Goal: Information Seeking & Learning: Learn about a topic

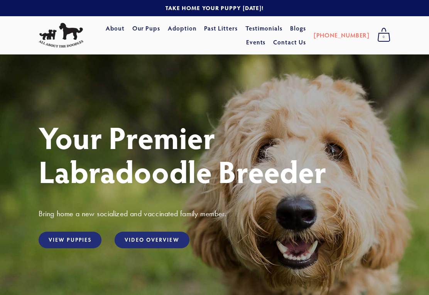
click at [71, 244] on link "View Puppies" at bounding box center [70, 239] width 63 height 17
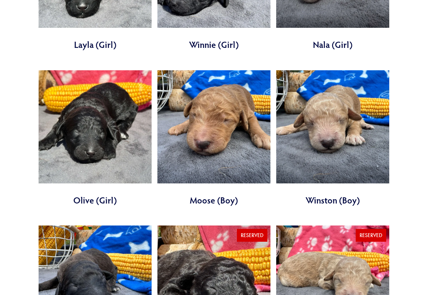
scroll to position [1699, 0]
click at [226, 87] on link at bounding box center [213, 139] width 113 height 136
click at [334, 97] on link at bounding box center [332, 138] width 113 height 136
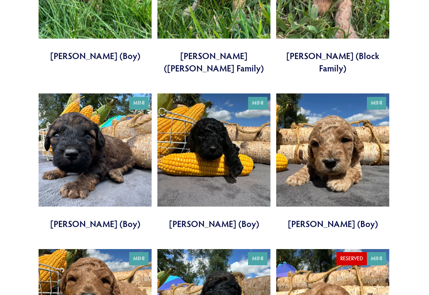
scroll to position [1210, 0]
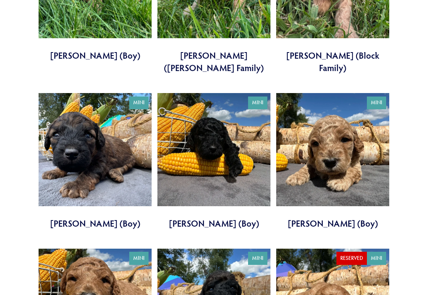
click at [93, 99] on link at bounding box center [95, 161] width 113 height 136
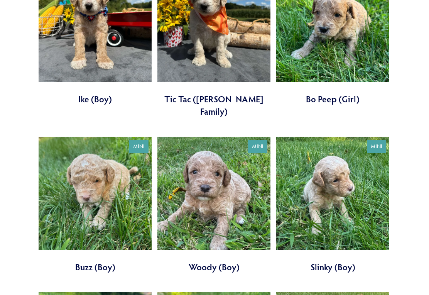
scroll to position [843, 0]
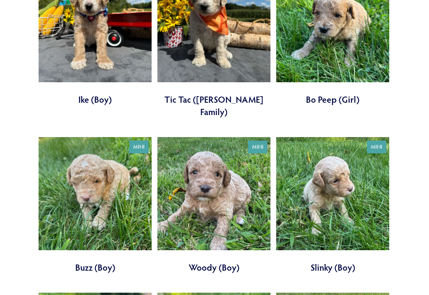
click at [347, 170] on link at bounding box center [332, 205] width 113 height 136
click at [219, 180] on link at bounding box center [213, 205] width 113 height 136
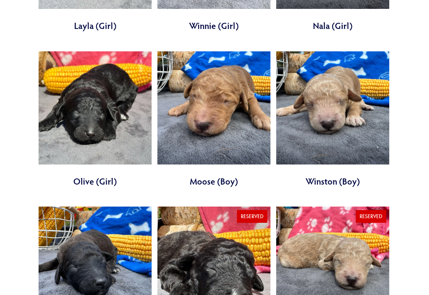
scroll to position [1719, 0]
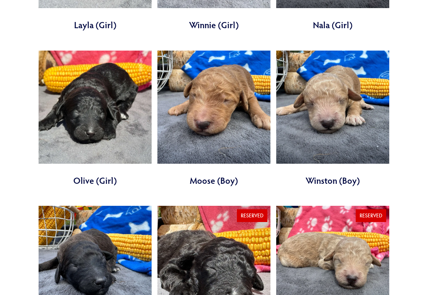
click at [110, 233] on link at bounding box center [95, 274] width 113 height 136
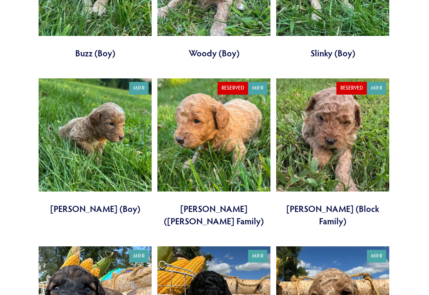
scroll to position [1070, 0]
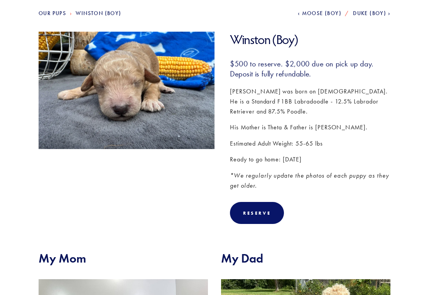
scroll to position [88, 0]
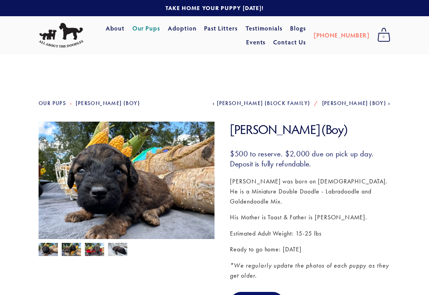
click at [121, 256] on img at bounding box center [117, 250] width 19 height 15
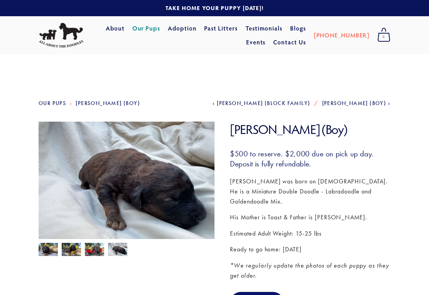
click at [93, 251] on img at bounding box center [94, 250] width 19 height 15
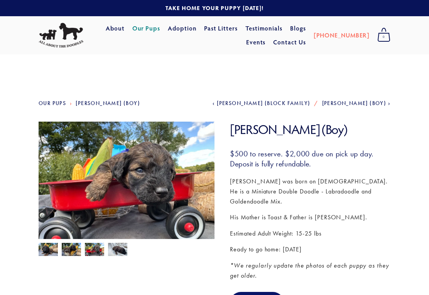
click at [73, 247] on img at bounding box center [71, 250] width 19 height 15
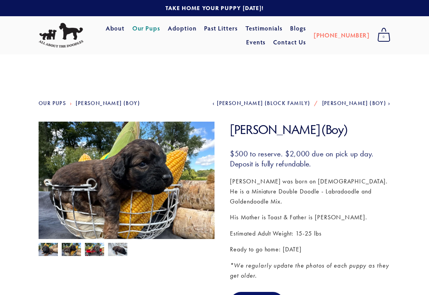
click at [53, 250] on img at bounding box center [48, 250] width 19 height 15
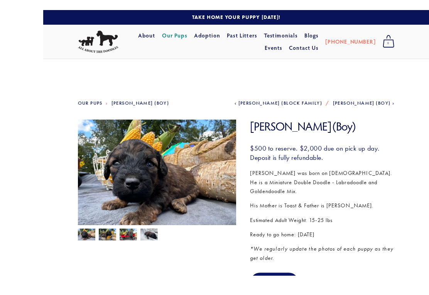
scroll to position [13, 0]
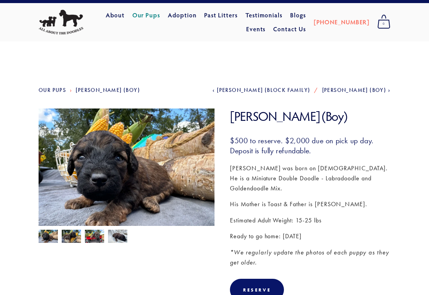
click at [123, 240] on img at bounding box center [117, 236] width 19 height 15
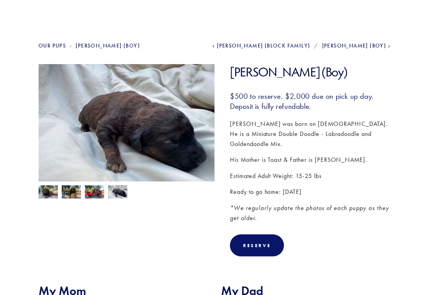
scroll to position [0, 0]
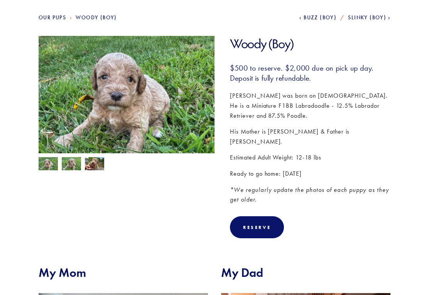
scroll to position [84, 0]
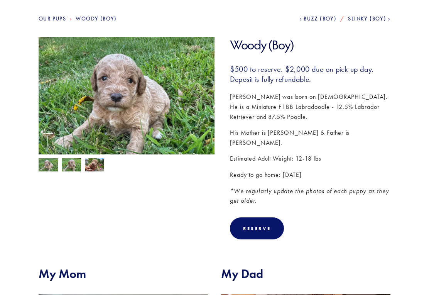
click at [75, 168] on img at bounding box center [71, 166] width 19 height 15
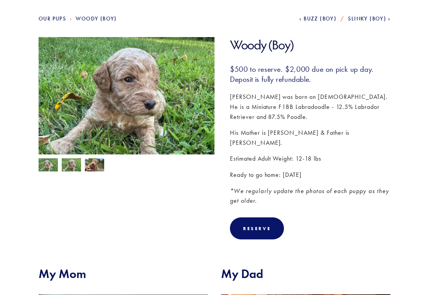
scroll to position [84, 0]
click at [49, 169] on img at bounding box center [48, 165] width 19 height 15
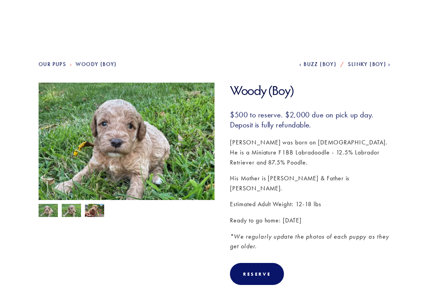
scroll to position [0, 0]
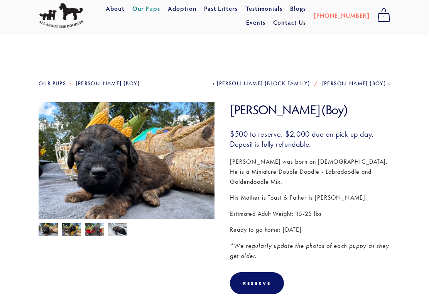
scroll to position [19, 0]
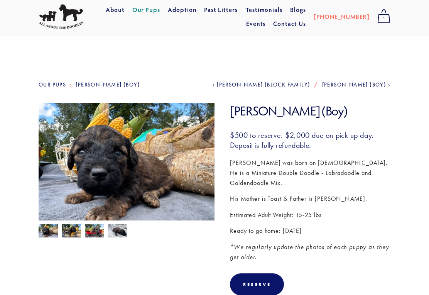
click at [390, 87] on link "Next [PERSON_NAME] (Boy)" at bounding box center [356, 84] width 68 height 7
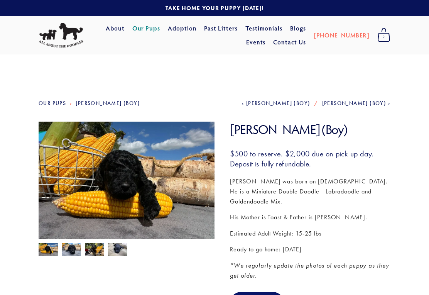
click at [310, 106] on span "[PERSON_NAME] (Boy)" at bounding box center [278, 103] width 64 height 7
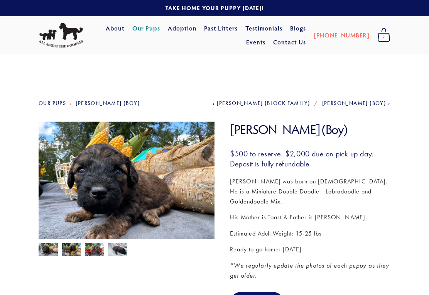
click at [118, 253] on img at bounding box center [117, 250] width 19 height 15
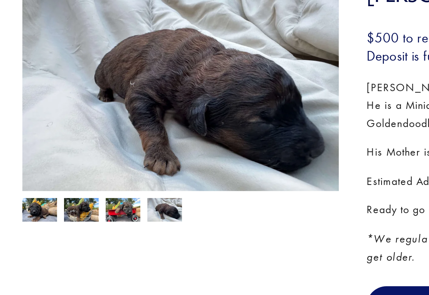
scroll to position [9, 0]
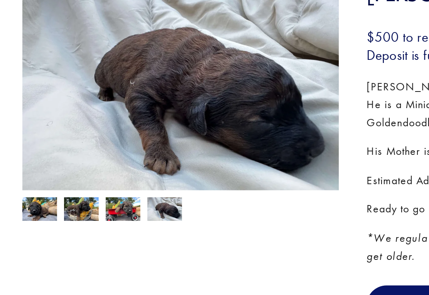
click at [85, 233] on img at bounding box center [94, 240] width 19 height 15
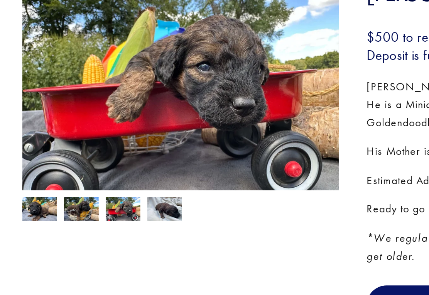
click at [62, 233] on img at bounding box center [71, 240] width 19 height 15
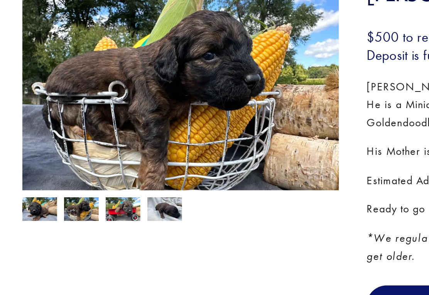
click at [39, 233] on img at bounding box center [48, 240] width 19 height 15
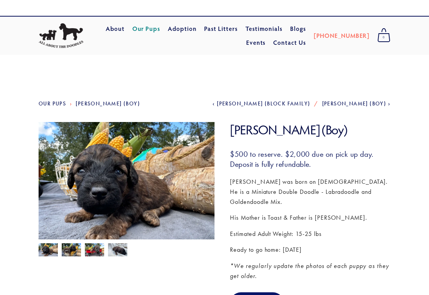
scroll to position [0, 0]
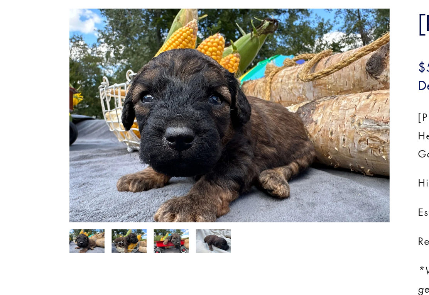
click at [74, 243] on img at bounding box center [71, 250] width 19 height 15
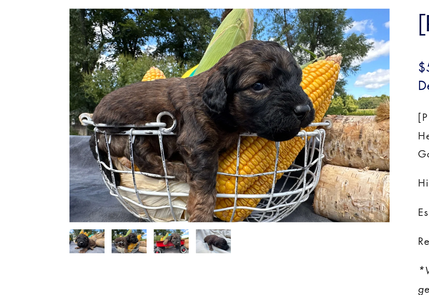
click at [98, 243] on img at bounding box center [94, 250] width 19 height 15
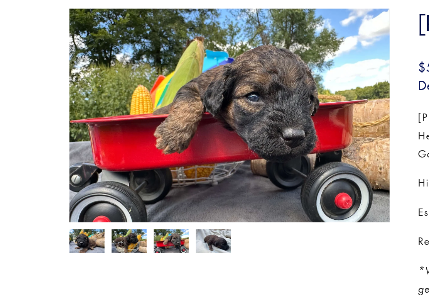
click at [122, 243] on img at bounding box center [117, 250] width 19 height 15
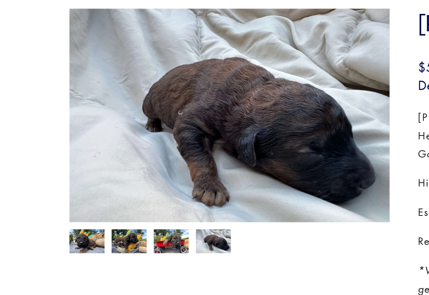
click at [95, 243] on img at bounding box center [94, 250] width 19 height 15
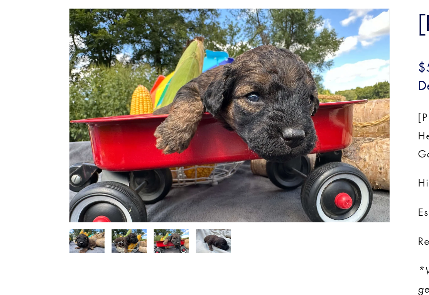
click at [73, 243] on img at bounding box center [71, 250] width 19 height 15
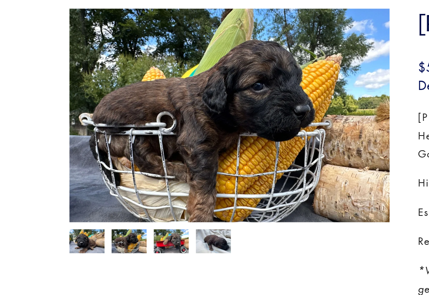
click at [49, 243] on img at bounding box center [48, 250] width 19 height 15
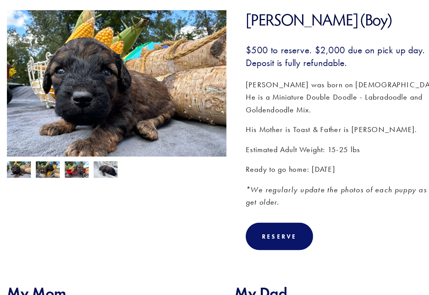
scroll to position [66, 0]
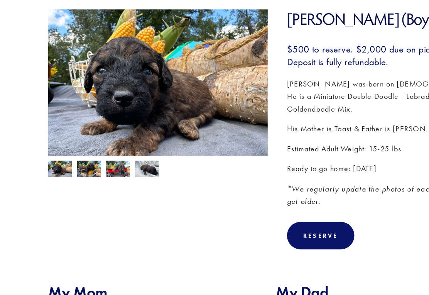
click at [94, 177] on img at bounding box center [94, 184] width 19 height 15
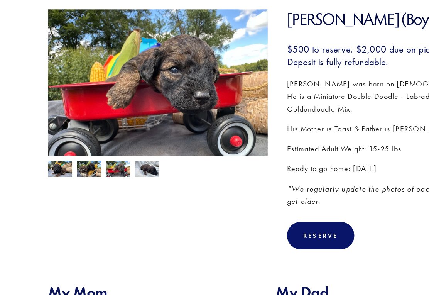
click at [72, 177] on img at bounding box center [71, 184] width 19 height 15
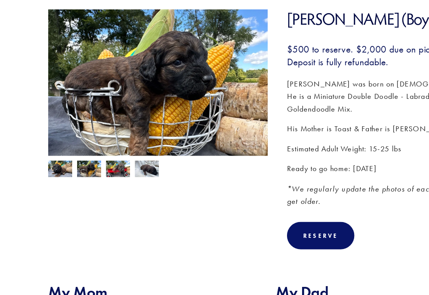
click at [52, 177] on img at bounding box center [48, 184] width 19 height 15
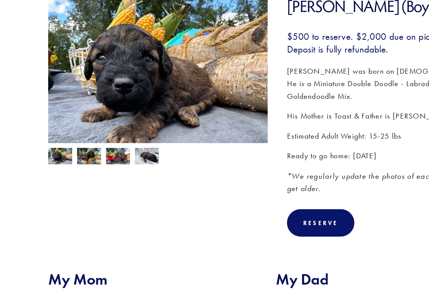
click at [79, 177] on img at bounding box center [71, 184] width 19 height 15
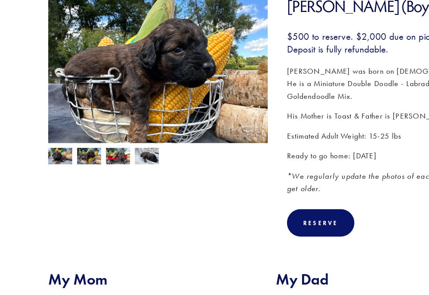
click at [95, 177] on img at bounding box center [94, 184] width 19 height 15
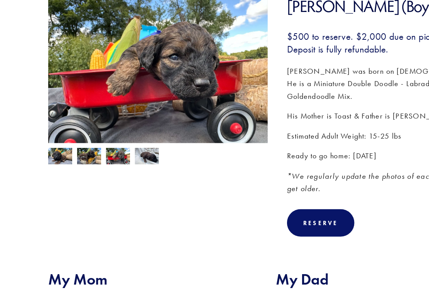
click at [122, 177] on img at bounding box center [117, 184] width 19 height 15
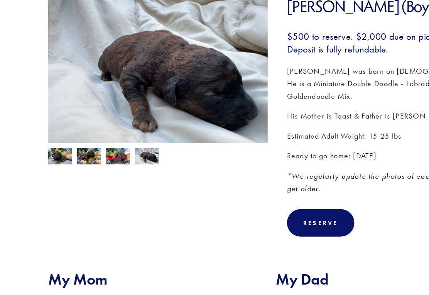
click at [96, 177] on img at bounding box center [94, 184] width 19 height 15
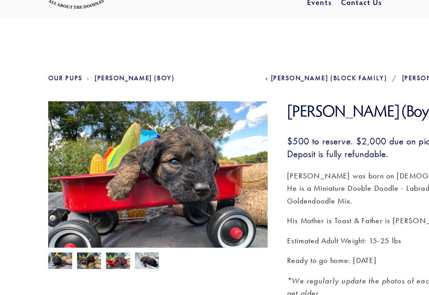
scroll to position [40, 0]
